Goal: Find specific page/section: Find specific page/section

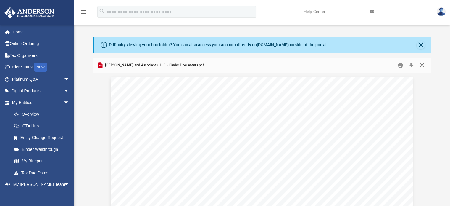
click at [423, 65] on button "Close" at bounding box center [422, 64] width 11 height 9
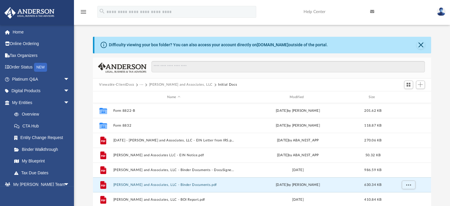
click at [165, 84] on button "[PERSON_NAME] and Associates, LLC" at bounding box center [181, 84] width 64 height 5
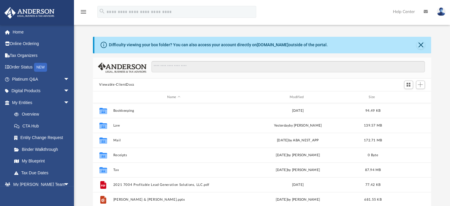
scroll to position [130, 334]
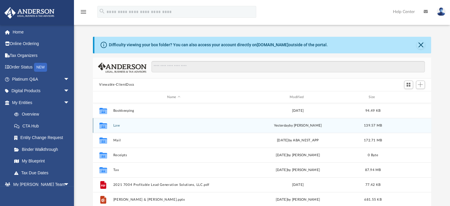
click at [115, 125] on button "Law" at bounding box center [173, 125] width 121 height 4
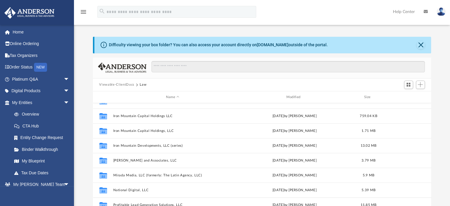
scroll to position [188, 0]
